Goal: Information Seeking & Learning: Learn about a topic

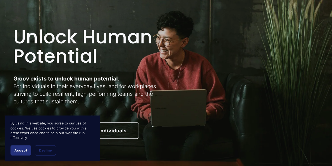
scroll to position [26, 0]
click at [26, 150] on span "Accept" at bounding box center [20, 150] width 13 height 4
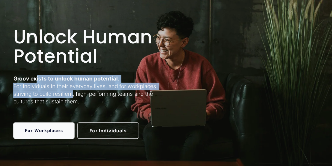
drag, startPoint x: 35, startPoint y: 78, endPoint x: 76, endPoint y: 95, distance: 44.1
click at [73, 93] on p "Groov exists to unlock human potential. For individuals in their everyday lives…" at bounding box center [88, 90] width 151 height 30
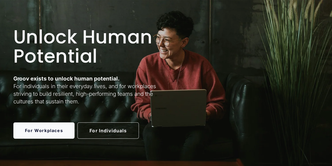
click at [86, 101] on p "Groov exists to unlock human potential. For individuals in their everyday lives…" at bounding box center [88, 90] width 151 height 30
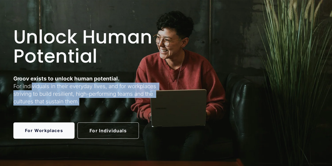
drag, startPoint x: 81, startPoint y: 101, endPoint x: 32, endPoint y: 87, distance: 51.0
click at [32, 87] on p "Groov exists to unlock human potential. For individuals in their everyday lives…" at bounding box center [88, 90] width 151 height 30
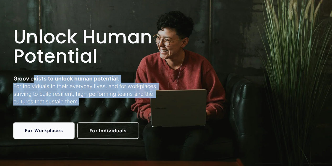
drag, startPoint x: 33, startPoint y: 81, endPoint x: 83, endPoint y: 104, distance: 54.5
click at [80, 100] on p "Groov exists to unlock human potential. For individuals in their everyday lives…" at bounding box center [88, 90] width 151 height 30
click at [83, 104] on p "Groov exists to unlock human potential. For individuals in their everyday lives…" at bounding box center [88, 90] width 151 height 30
drag, startPoint x: 83, startPoint y: 103, endPoint x: 30, endPoint y: 78, distance: 58.1
click at [30, 78] on p "Groov exists to unlock human potential. For individuals in their everyday lives…" at bounding box center [88, 90] width 151 height 30
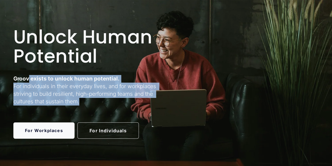
click at [31, 78] on strong "Groov exists to unlock human potential." at bounding box center [66, 78] width 106 height 7
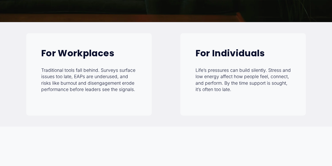
scroll to position [184, 0]
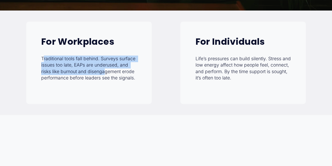
drag, startPoint x: 43, startPoint y: 59, endPoint x: 112, endPoint y: 78, distance: 72.3
click at [105, 76] on p "Traditional tools fall behind. Surveys surface issues too late, EAPs are underu…" at bounding box center [89, 68] width 96 height 26
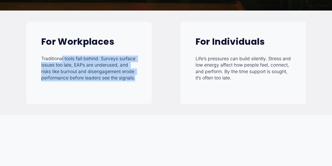
drag, startPoint x: 139, startPoint y: 79, endPoint x: 60, endPoint y: 59, distance: 81.5
click at [61, 59] on div "For Workplaces Traditional tools fall behind. Surveys surface issues too late, …" at bounding box center [89, 63] width 126 height 82
drag, startPoint x: 42, startPoint y: 59, endPoint x: 102, endPoint y: 79, distance: 63.7
click at [101, 78] on p "Traditional tools fall behind. Surveys surface issues too late, EAPs are underu…" at bounding box center [89, 68] width 96 height 26
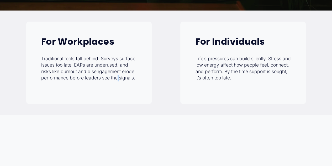
drag, startPoint x: 119, startPoint y: 83, endPoint x: 129, endPoint y: 78, distance: 11.5
click at [120, 83] on div "For Workplaces Traditional tools fall behind. Surveys surface issues too late, …" at bounding box center [89, 63] width 126 height 82
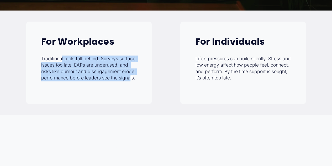
drag, startPoint x: 130, startPoint y: 78, endPoint x: 60, endPoint y: 61, distance: 71.8
click at [61, 61] on p "Traditional tools fall behind. Surveys surface issues too late, EAPs are underu…" at bounding box center [89, 68] width 96 height 26
click at [60, 61] on p "Traditional tools fall behind. Surveys surface issues too late, EAPs are underu…" at bounding box center [89, 68] width 96 height 26
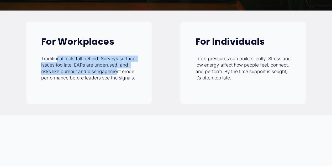
drag, startPoint x: 58, startPoint y: 59, endPoint x: 119, endPoint y: 74, distance: 63.6
click at [119, 74] on p "Traditional tools fall behind. Surveys surface issues too late, EAPs are underu…" at bounding box center [89, 68] width 96 height 26
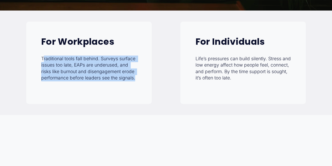
drag, startPoint x: 139, startPoint y: 82, endPoint x: 43, endPoint y: 62, distance: 98.2
click at [43, 62] on div "For Workplaces Traditional tools fall behind. Surveys surface issues too late, …" at bounding box center [89, 63] width 126 height 82
click at [43, 62] on p "Traditional tools fall behind. Surveys surface issues too late, EAPs are underu…" at bounding box center [89, 68] width 96 height 26
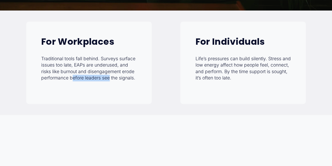
drag, startPoint x: 73, startPoint y: 80, endPoint x: 112, endPoint y: 81, distance: 39.7
click at [110, 81] on p "Traditional tools fall behind. Surveys surface issues too late, EAPs are underu…" at bounding box center [89, 68] width 96 height 26
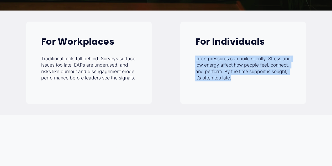
drag, startPoint x: 197, startPoint y: 60, endPoint x: 240, endPoint y: 80, distance: 48.0
click at [239, 77] on p "Life’s pressures can build silently. Stress and low energy affect how people fe…" at bounding box center [243, 68] width 96 height 26
click at [240, 81] on p "Life’s pressures can build silently. Stress and low energy affect how people fe…" at bounding box center [243, 68] width 96 height 26
drag, startPoint x: 238, startPoint y: 81, endPoint x: 196, endPoint y: 65, distance: 45.1
click at [196, 65] on p "Life’s pressures can build silently. Stress and low energy affect how people fe…" at bounding box center [243, 68] width 96 height 26
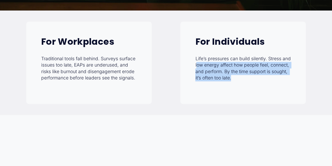
click at [196, 65] on p "Life’s pressures can build silently. Stress and low energy affect how people fe…" at bounding box center [243, 68] width 96 height 26
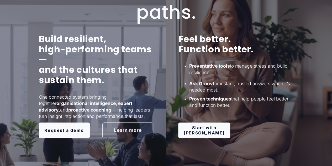
scroll to position [342, 0]
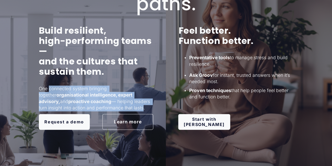
drag, startPoint x: 69, startPoint y: 94, endPoint x: 117, endPoint y: 109, distance: 49.8
click at [117, 109] on p "One connected system bringing together organisational intelligence, expert advi…" at bounding box center [96, 98] width 115 height 26
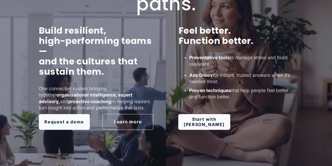
click at [121, 111] on p "One connected system bringing together organisational intelligence, expert advi…" at bounding box center [96, 98] width 115 height 26
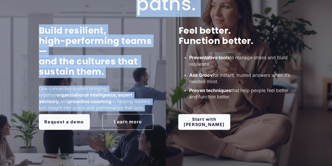
drag, startPoint x: 119, startPoint y: 112, endPoint x: 37, endPoint y: 89, distance: 84.4
click at [37, 89] on div "One mission. Two paths. Build resilient, high-performing teams— and the culture…" at bounding box center [166, 112] width 332 height 310
click at [72, 92] on p "One connected system bringing together organisational intelligence, expert advi…" at bounding box center [96, 98] width 115 height 26
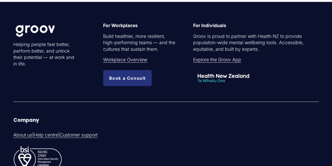
scroll to position [1042, 0]
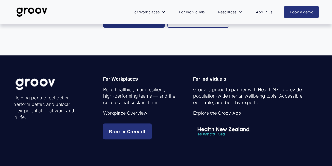
click at [223, 116] on link "Explore the Groov App" at bounding box center [217, 113] width 48 height 7
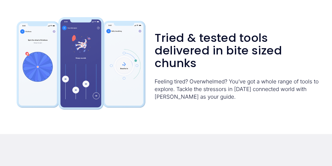
scroll to position [683, 0]
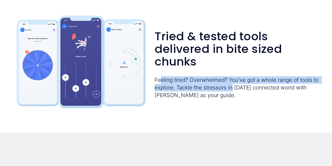
drag, startPoint x: 159, startPoint y: 84, endPoint x: 244, endPoint y: 105, distance: 86.8
click at [240, 97] on p "Feeling tired? Overwhelmed? You’ve got a whole range of tools to explore. Tackl…" at bounding box center [237, 87] width 164 height 23
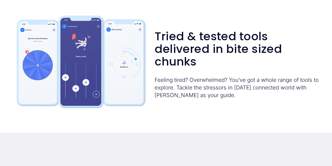
click at [244, 99] on p "Feeling tired? Overwhelmed? You’ve got a whole range of tools to explore. Tackl…" at bounding box center [237, 87] width 164 height 23
drag, startPoint x: 221, startPoint y: 100, endPoint x: 178, endPoint y: 83, distance: 45.8
click at [178, 83] on p "Feeling tired? Overwhelmed? You’ve got a whole range of tools to explore. Tackl…" at bounding box center [237, 87] width 164 height 23
click at [258, 99] on p "Feeling tired? Overwhelmed? You’ve got a whole range of tools to explore. Tackl…" at bounding box center [237, 87] width 164 height 23
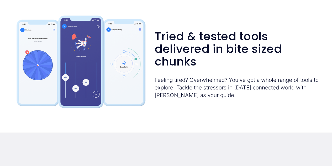
drag, startPoint x: 215, startPoint y: 96, endPoint x: 199, endPoint y: 88, distance: 18.1
click at [199, 88] on p "Feeling tired? Overwhelmed? You’ve got a whole range of tools to explore. Tackl…" at bounding box center [237, 87] width 164 height 23
click at [198, 88] on p "Feeling tired? Overwhelmed? You’ve got a whole range of tools to explore. Tackl…" at bounding box center [237, 87] width 164 height 23
drag, startPoint x: 227, startPoint y: 100, endPoint x: 232, endPoint y: 104, distance: 6.0
click at [232, 99] on p "Feeling tired? Overwhelmed? You’ve got a whole range of tools to explore. Tackl…" at bounding box center [237, 87] width 164 height 23
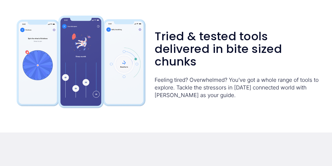
click at [232, 99] on p "Feeling tired? Overwhelmed? You’ve got a whole range of tools to explore. Tackl…" at bounding box center [237, 87] width 164 height 23
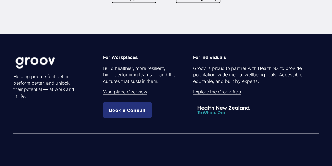
scroll to position [1445, 0]
